Goal: Information Seeking & Learning: Learn about a topic

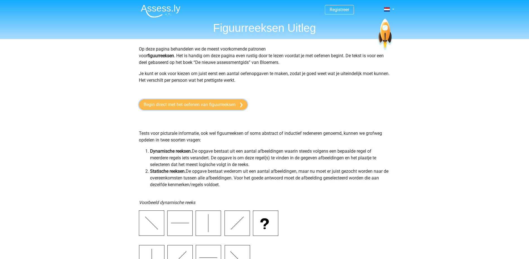
click at [213, 103] on link "Begin direct met het oefenen van figuurreeksen" at bounding box center [193, 104] width 109 height 11
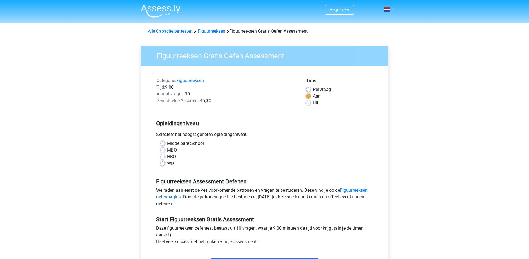
click at [167, 151] on label "MBO" at bounding box center [172, 150] width 10 height 7
click at [164, 151] on input "MBO" at bounding box center [162, 150] width 4 height 6
radio input "true"
click at [167, 157] on label "HBO" at bounding box center [171, 156] width 9 height 7
click at [164, 157] on input "HBO" at bounding box center [162, 156] width 4 height 6
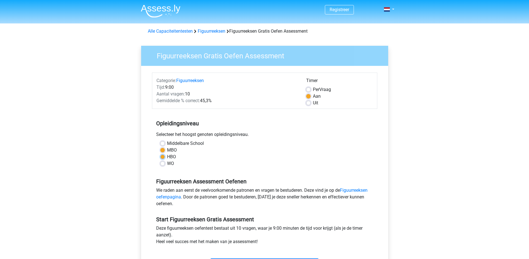
radio input "true"
click at [167, 150] on label "MBO" at bounding box center [172, 150] width 10 height 7
click at [163, 150] on input "MBO" at bounding box center [162, 150] width 4 height 6
radio input "true"
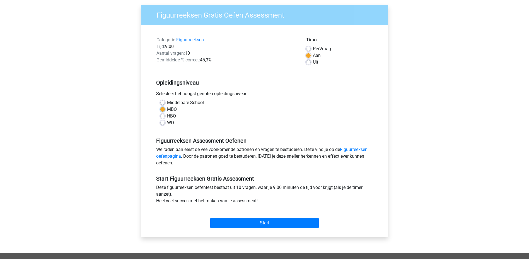
scroll to position [56, 0]
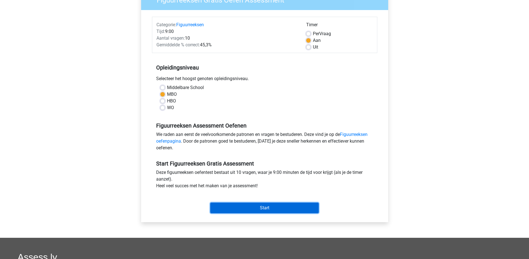
click at [253, 209] on input "Start" at bounding box center [264, 208] width 109 height 11
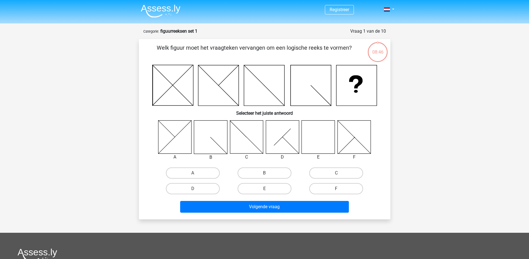
click at [320, 143] on icon at bounding box center [318, 136] width 33 height 33
click at [254, 190] on label "E" at bounding box center [265, 188] width 54 height 11
click at [264, 190] on input "E" at bounding box center [266, 191] width 4 height 4
radio input "true"
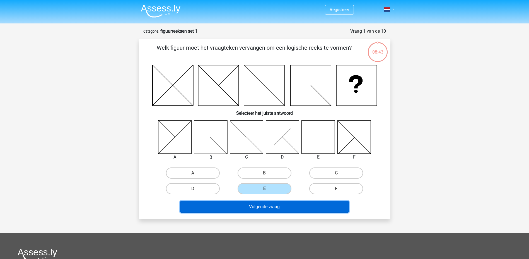
click at [256, 201] on button "Volgende vraag" at bounding box center [264, 207] width 169 height 12
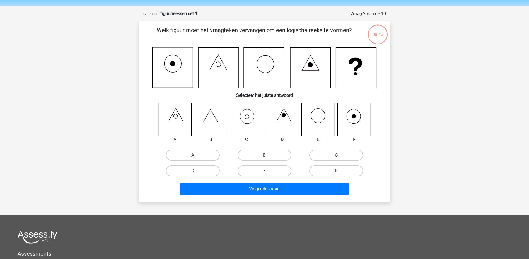
scroll to position [28, 0]
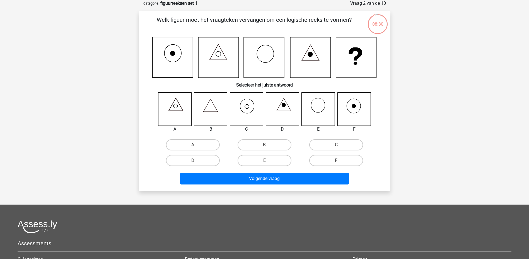
click at [175, 107] on icon at bounding box center [174, 108] width 33 height 33
click at [198, 148] on label "A" at bounding box center [193, 144] width 54 height 11
click at [196, 148] on input "A" at bounding box center [195, 147] width 4 height 4
radio input "true"
click at [241, 108] on icon at bounding box center [246, 108] width 33 height 33
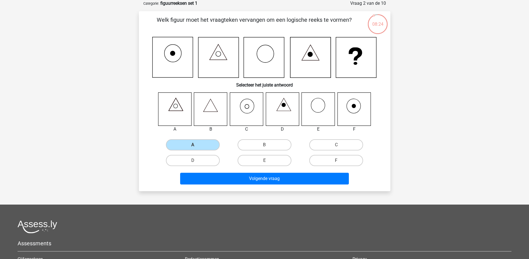
click at [246, 107] on icon at bounding box center [246, 108] width 33 height 33
click at [326, 144] on label "C" at bounding box center [336, 144] width 54 height 11
click at [336, 145] on input "C" at bounding box center [338, 147] width 4 height 4
radio input "true"
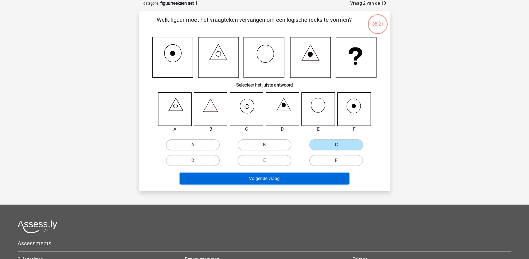
click at [270, 179] on button "Volgende vraag" at bounding box center [264, 179] width 169 height 12
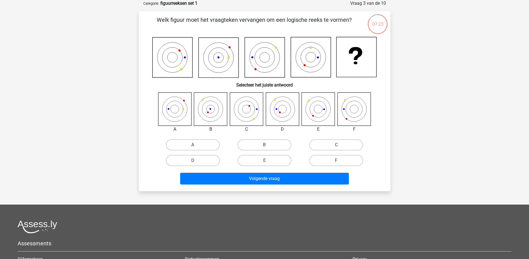
click at [211, 109] on icon at bounding box center [210, 108] width 33 height 33
click at [255, 143] on label "B" at bounding box center [265, 144] width 54 height 11
click at [264, 145] on input "B" at bounding box center [266, 147] width 4 height 4
radio input "true"
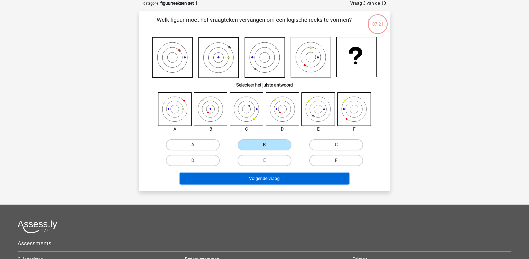
click at [260, 181] on button "Volgende vraag" at bounding box center [264, 179] width 169 height 12
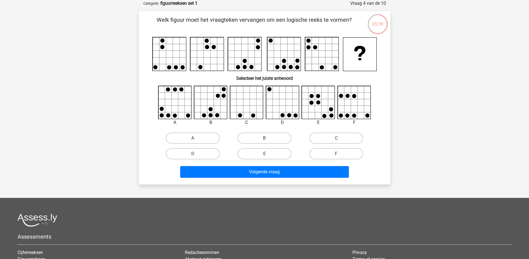
click at [357, 53] on rect at bounding box center [359, 54] width 33 height 33
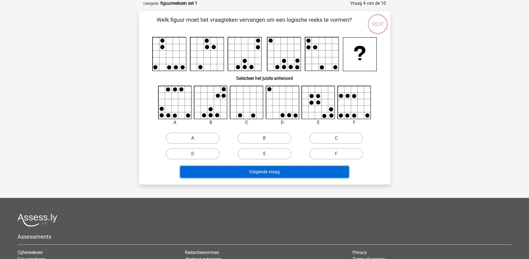
click at [261, 169] on button "Volgende vraag" at bounding box center [264, 172] width 169 height 12
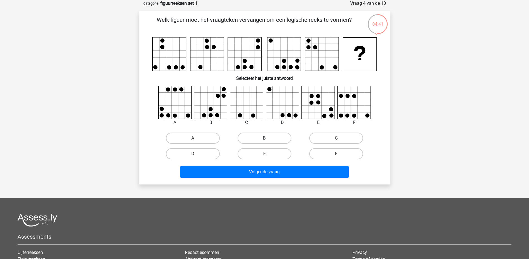
click at [269, 140] on label "B" at bounding box center [265, 138] width 54 height 11
click at [268, 140] on input "B" at bounding box center [266, 140] width 4 height 4
radio input "true"
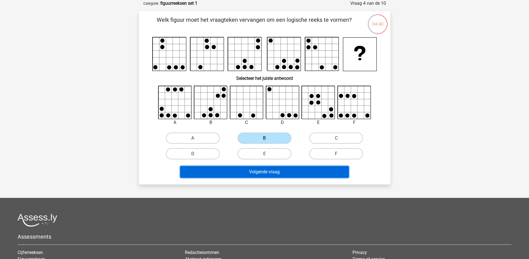
click at [271, 173] on button "Volgende vraag" at bounding box center [264, 172] width 169 height 12
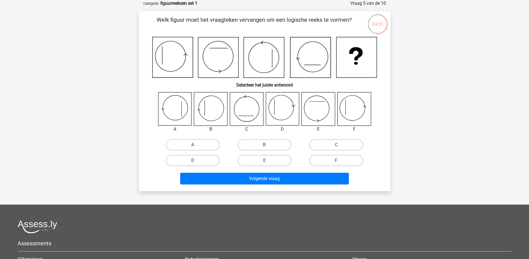
click at [347, 108] on icon at bounding box center [354, 108] width 33 height 33
click at [341, 157] on label "F" at bounding box center [336, 160] width 54 height 11
click at [340, 160] on input "F" at bounding box center [338, 162] width 4 height 4
radio input "true"
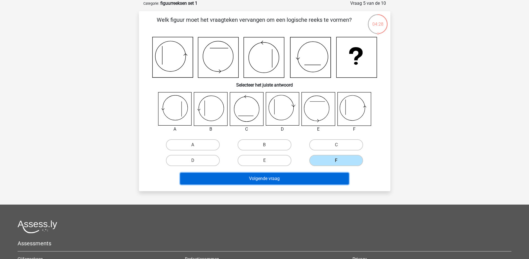
click at [288, 180] on button "Volgende vraag" at bounding box center [264, 179] width 169 height 12
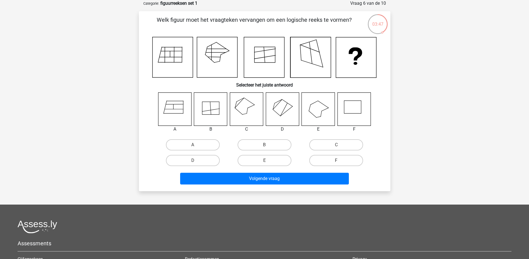
click at [243, 104] on icon at bounding box center [246, 108] width 33 height 33
click at [319, 144] on label "C" at bounding box center [336, 144] width 54 height 11
click at [336, 145] on input "C" at bounding box center [338, 147] width 4 height 4
radio input "true"
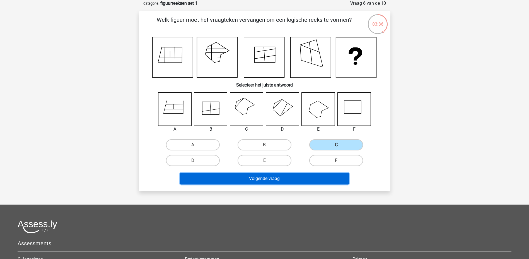
click at [298, 181] on button "Volgende vraag" at bounding box center [264, 179] width 169 height 12
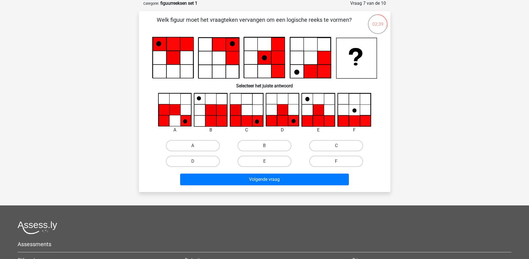
click at [357, 119] on icon at bounding box center [354, 121] width 11 height 11
click at [319, 161] on label "F" at bounding box center [336, 161] width 54 height 11
click at [336, 161] on input "F" at bounding box center [338, 163] width 4 height 4
radio input "true"
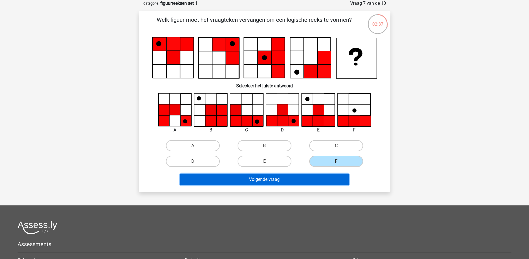
click at [303, 178] on button "Volgende vraag" at bounding box center [264, 180] width 169 height 12
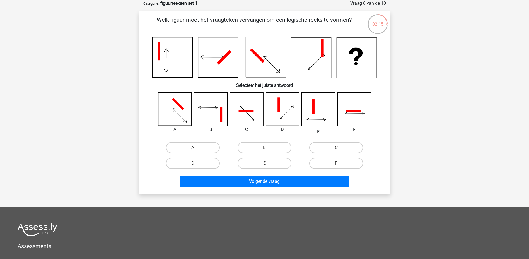
click at [196, 150] on input "A" at bounding box center [195, 150] width 4 height 4
radio input "true"
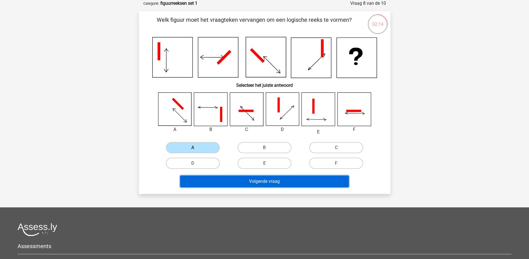
click at [240, 180] on button "Volgende vraag" at bounding box center [264, 181] width 169 height 12
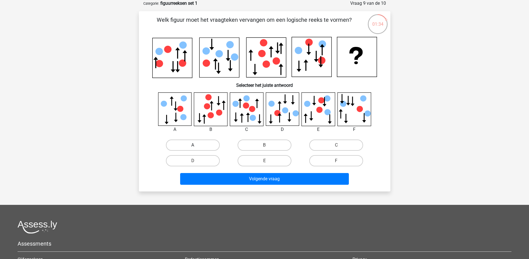
click at [187, 148] on label "A" at bounding box center [193, 144] width 54 height 11
click at [193, 148] on input "A" at bounding box center [195, 147] width 4 height 4
radio input "true"
click at [209, 112] on icon at bounding box center [210, 108] width 33 height 33
click at [255, 147] on label "B" at bounding box center [265, 144] width 54 height 11
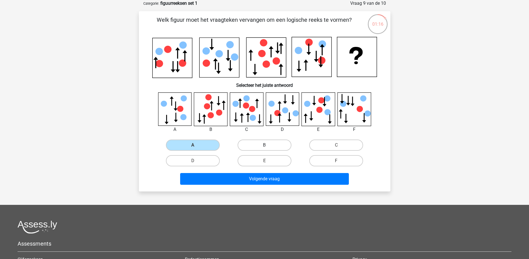
click at [264, 147] on input "B" at bounding box center [266, 147] width 4 height 4
radio input "true"
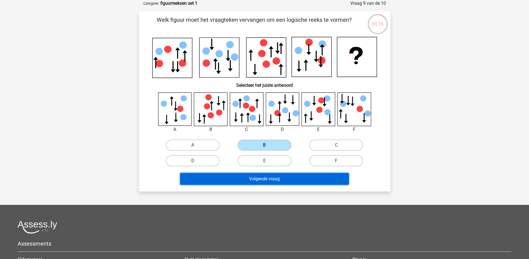
click at [263, 180] on button "Volgende vraag" at bounding box center [264, 179] width 169 height 12
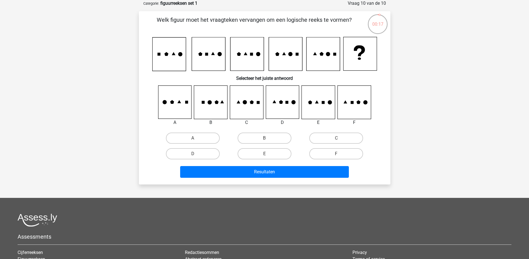
click at [361, 103] on icon at bounding box center [354, 102] width 33 height 33
click at [324, 152] on label "F" at bounding box center [336, 153] width 54 height 11
click at [336, 154] on input "F" at bounding box center [338, 156] width 4 height 4
radio input "true"
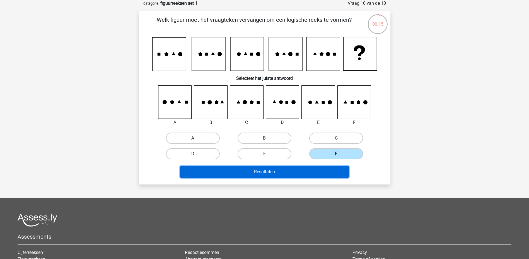
click at [296, 174] on button "Resultaten" at bounding box center [264, 172] width 169 height 12
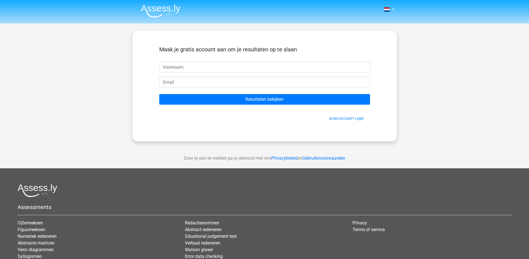
click at [182, 68] on input "text" at bounding box center [264, 67] width 211 height 11
type input "shana"
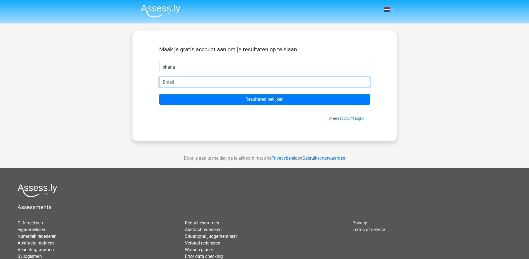
click at [287, 85] on input "email" at bounding box center [264, 82] width 211 height 11
type input "[EMAIL_ADDRESS][DOMAIN_NAME]"
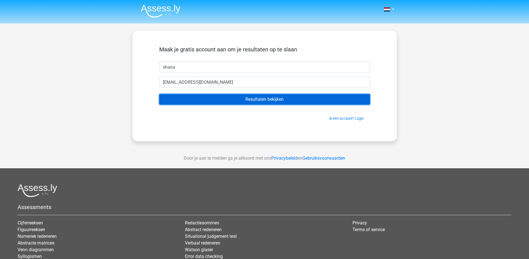
click at [206, 95] on input "Resultaten bekijken" at bounding box center [264, 99] width 211 height 11
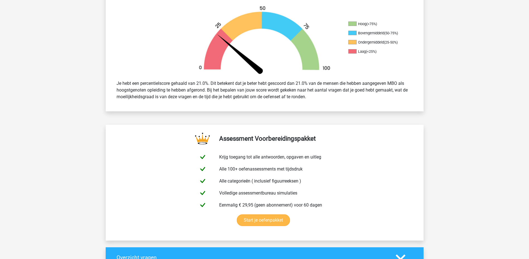
scroll to position [167, 0]
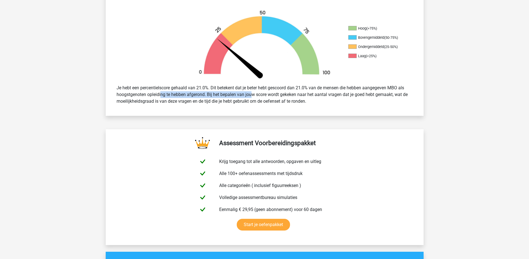
drag, startPoint x: 145, startPoint y: 95, endPoint x: 237, endPoint y: 97, distance: 92.1
click at [236, 97] on div "Je hebt een percentielscore gehaald van 21.0%. Dit betekent dat je beter hebt g…" at bounding box center [264, 94] width 305 height 25
drag, startPoint x: 237, startPoint y: 97, endPoint x: 280, endPoint y: 102, distance: 42.9
click at [280, 102] on div "Je hebt een percentielscore gehaald van 21.0%. Dit betekent dat je beter hebt g…" at bounding box center [264, 94] width 305 height 25
drag, startPoint x: 306, startPoint y: 94, endPoint x: 337, endPoint y: 104, distance: 32.4
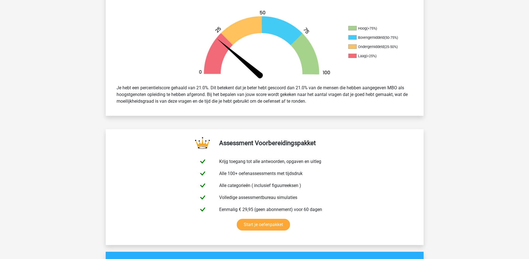
click at [337, 104] on div "Je hebt een percentielscore gehaald van 21.0%. Dit betekent dat je beter hebt g…" at bounding box center [264, 94] width 305 height 25
drag, startPoint x: 337, startPoint y: 104, endPoint x: 340, endPoint y: 105, distance: 3.0
click at [341, 105] on div "Je hebt een percentielscore gehaald van 21.0%. Dit betekent dat je beter hebt g…" at bounding box center [264, 94] width 305 height 25
drag, startPoint x: 307, startPoint y: 92, endPoint x: 366, endPoint y: 105, distance: 61.1
click at [366, 105] on div "Je hebt een percentielscore gehaald van 21.0%. Dit betekent dat je beter hebt g…" at bounding box center [264, 94] width 305 height 25
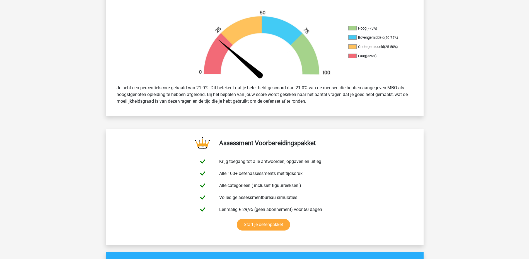
click at [366, 105] on div "Je hebt een percentielscore gehaald van 21.0%. Dit betekent dat je beter hebt g…" at bounding box center [264, 94] width 305 height 25
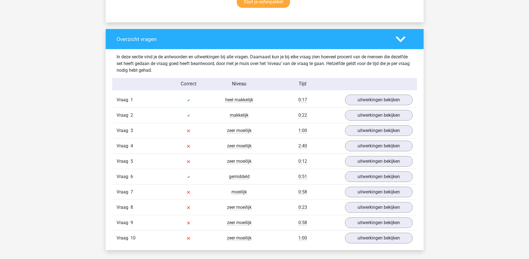
scroll to position [391, 0]
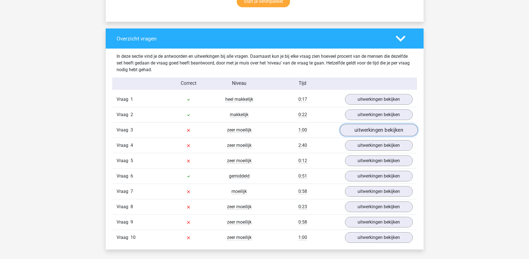
click at [379, 132] on link "uitwerkingen bekijken" at bounding box center [379, 130] width 78 height 12
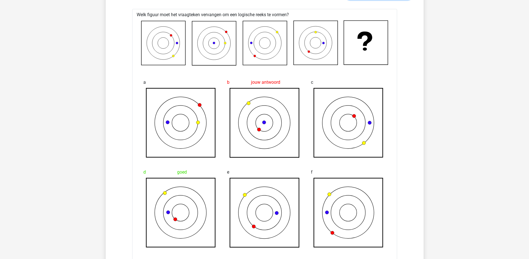
scroll to position [530, 0]
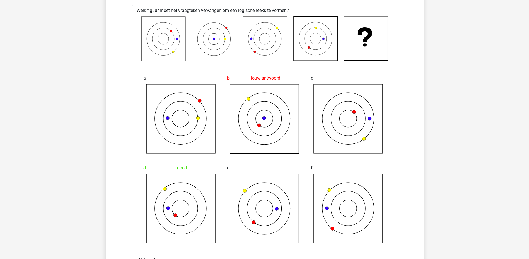
click at [155, 40] on icon at bounding box center [163, 39] width 44 height 44
click at [179, 222] on icon at bounding box center [180, 208] width 69 height 69
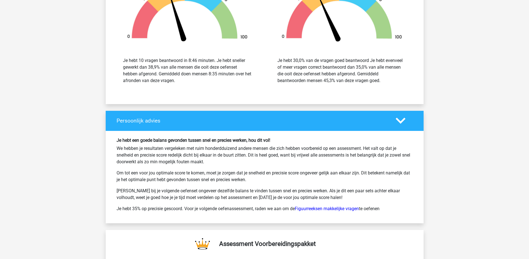
scroll to position [1116, 0]
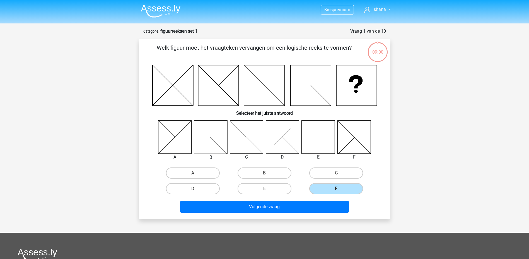
scroll to position [28, 0]
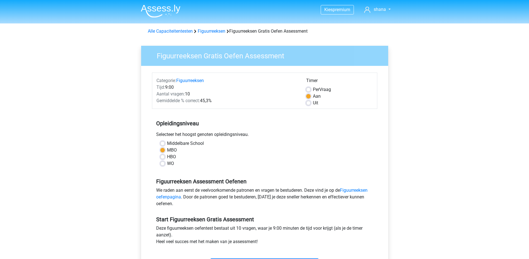
scroll to position [56, 0]
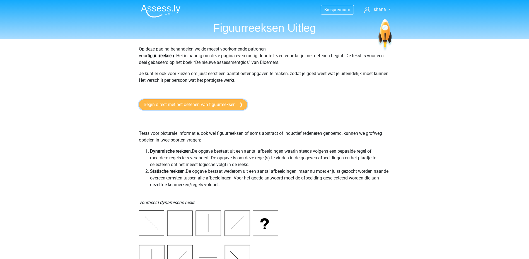
click at [205, 108] on link "Begin direct met het oefenen van figuurreeksen" at bounding box center [193, 104] width 109 height 11
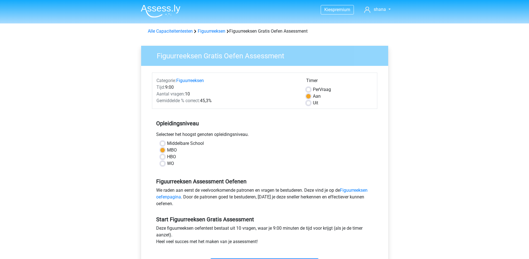
click at [167, 144] on div "Middelbare School" at bounding box center [264, 143] width 209 height 7
click at [167, 142] on label "Middelbare School" at bounding box center [185, 143] width 37 height 7
click at [163, 142] on input "Middelbare School" at bounding box center [162, 143] width 4 height 6
radio input "true"
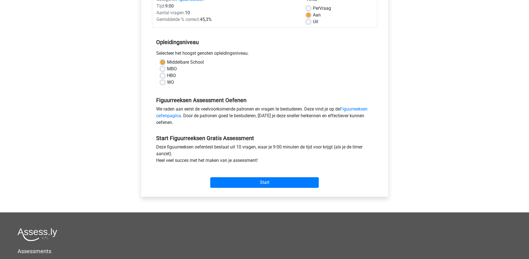
scroll to position [84, 0]
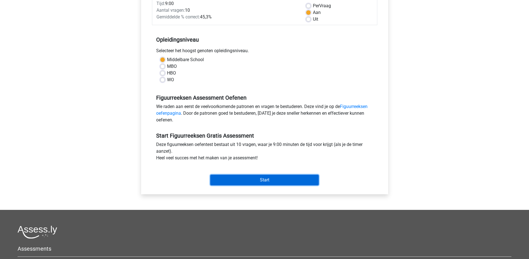
click at [251, 179] on input "Start" at bounding box center [264, 180] width 109 height 11
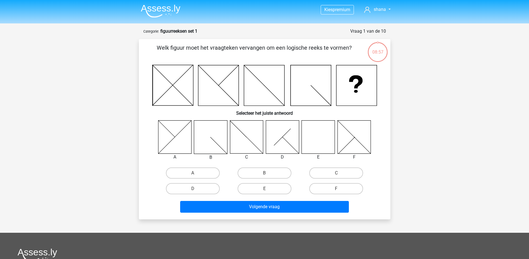
click at [321, 135] on icon at bounding box center [318, 136] width 33 height 33
click at [260, 186] on label "E" at bounding box center [265, 188] width 54 height 11
click at [264, 189] on input "E" at bounding box center [266, 191] width 4 height 4
radio input "true"
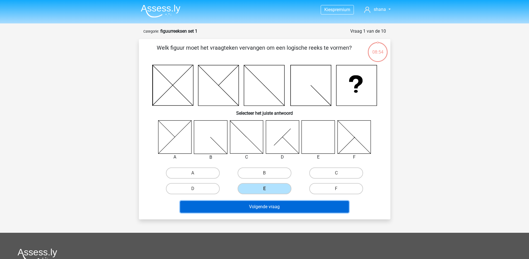
click at [263, 204] on button "Volgende vraag" at bounding box center [264, 207] width 169 height 12
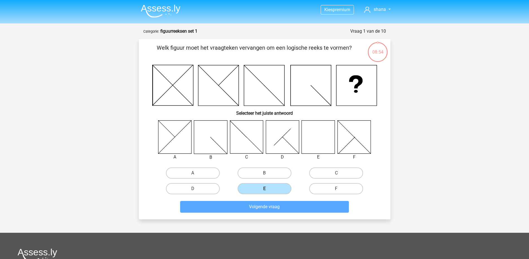
scroll to position [28, 0]
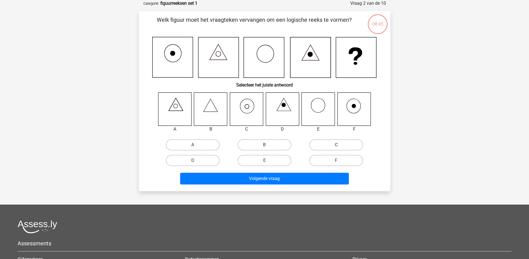
click at [346, 148] on label "C" at bounding box center [336, 144] width 54 height 11
click at [340, 148] on input "C" at bounding box center [338, 147] width 4 height 4
radio input "true"
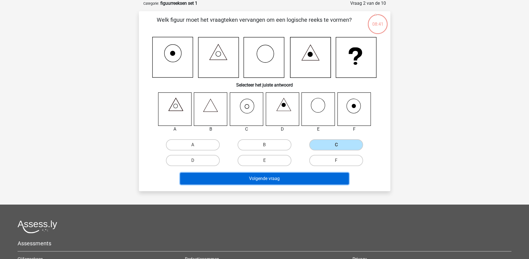
click at [296, 177] on button "Volgende vraag" at bounding box center [264, 179] width 169 height 12
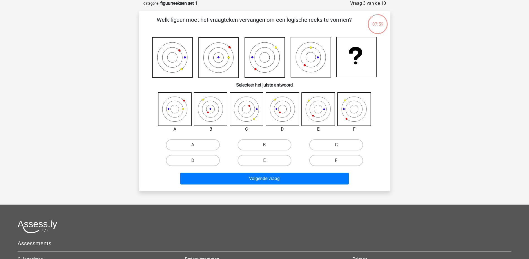
click at [256, 160] on label "E" at bounding box center [265, 160] width 54 height 11
click at [264, 160] on input "E" at bounding box center [266, 162] width 4 height 4
radio input "true"
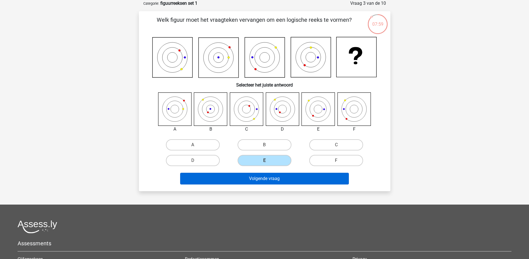
drag, startPoint x: 264, startPoint y: 188, endPoint x: 260, endPoint y: 180, distance: 8.7
click at [263, 188] on div "Welk figuur moet het vraagteken vervangen om een logische reeks te vormen? Sele…" at bounding box center [265, 101] width 252 height 180
click at [259, 175] on button "Volgende vraag" at bounding box center [264, 179] width 169 height 12
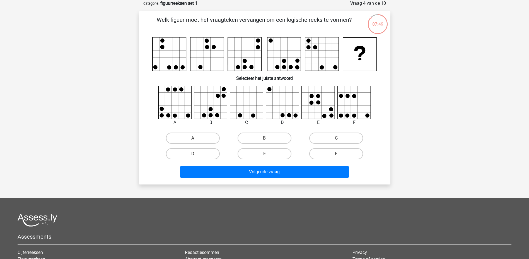
click at [372, 27] on div "07:49" at bounding box center [377, 21] width 21 height 14
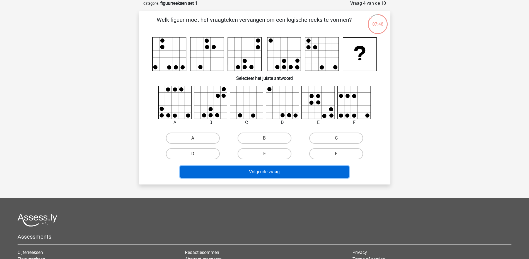
click at [256, 175] on button "Volgende vraag" at bounding box center [264, 172] width 169 height 12
